Goal: Information Seeking & Learning: Learn about a topic

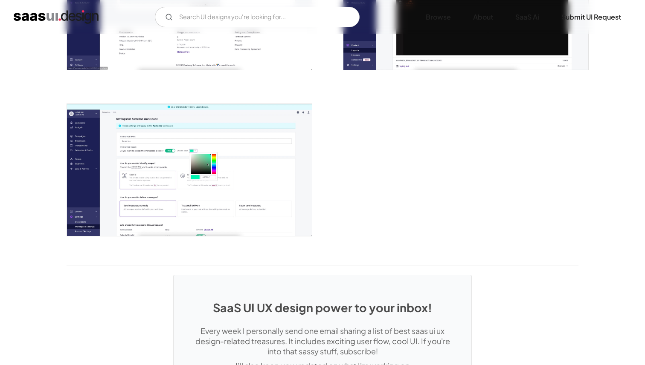
scroll to position [2091, 0]
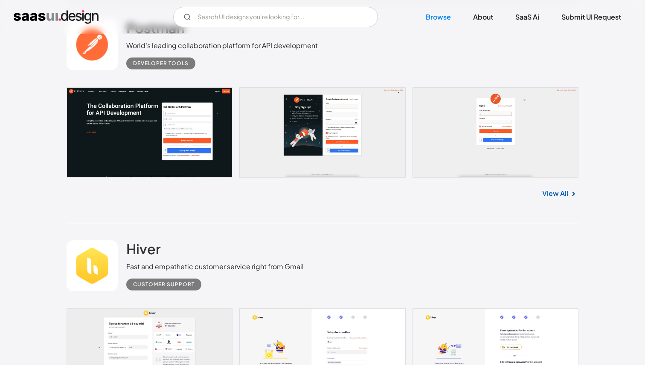
scroll to position [4786, 0]
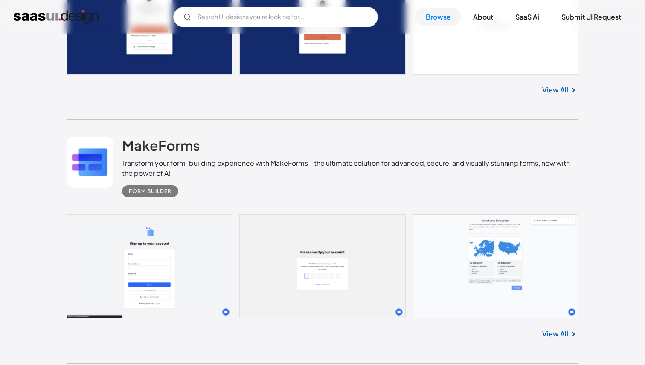
scroll to position [5566, 0]
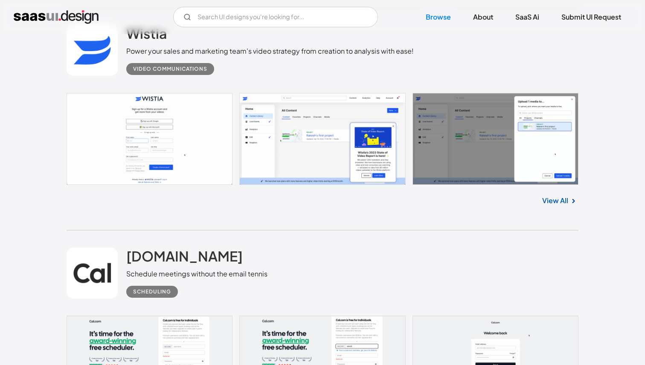
scroll to position [10452, 0]
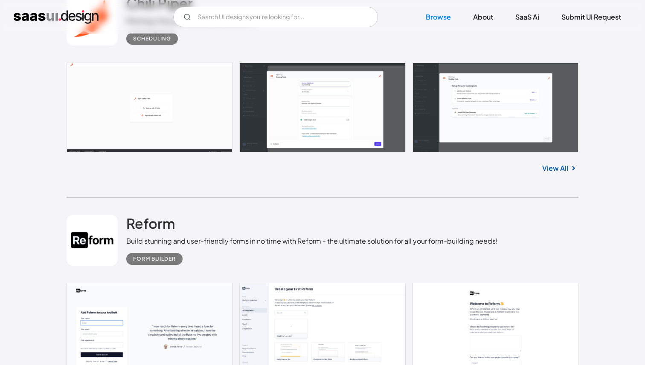
scroll to position [11347, 0]
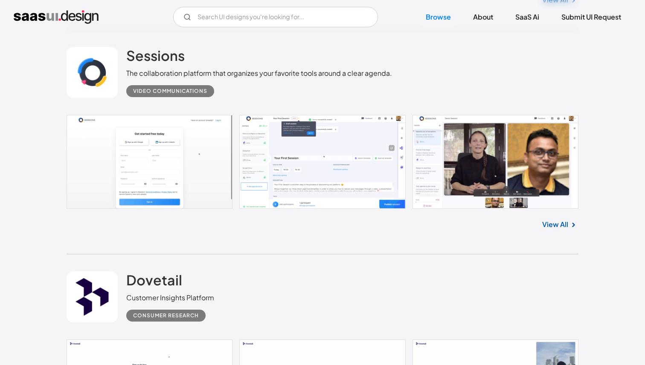
scroll to position [11768, 0]
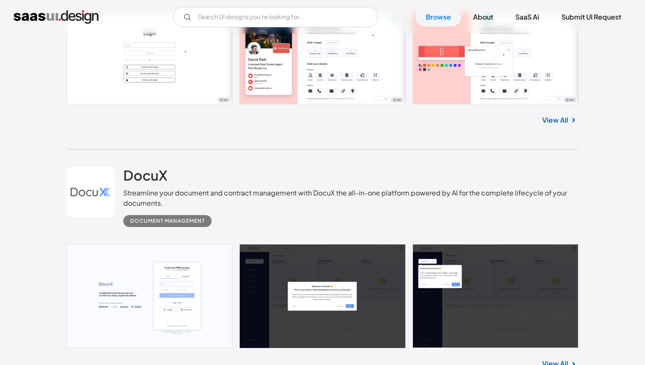
scroll to position [14532, 0]
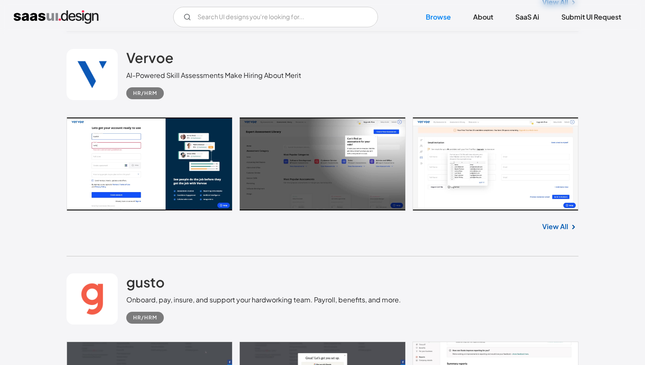
scroll to position [15822, 0]
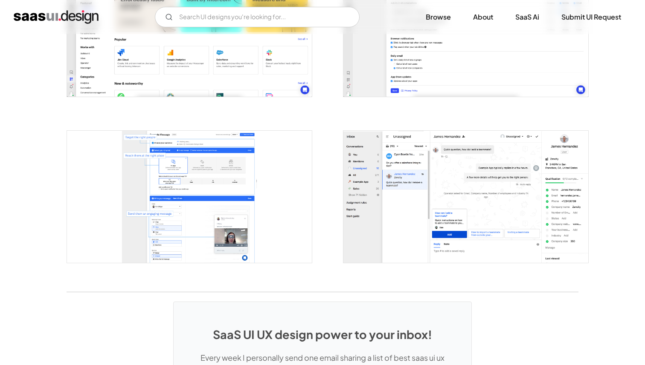
scroll to position [1706, 0]
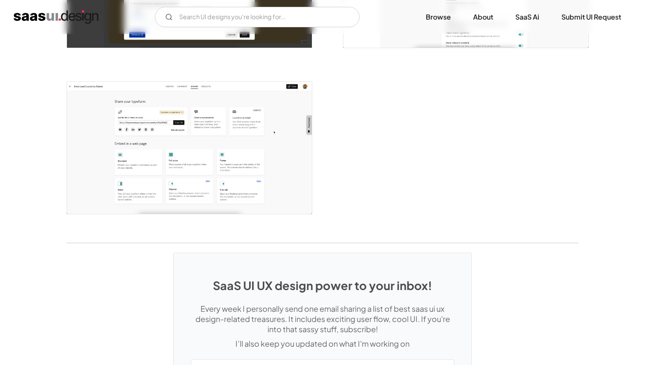
scroll to position [2104, 0]
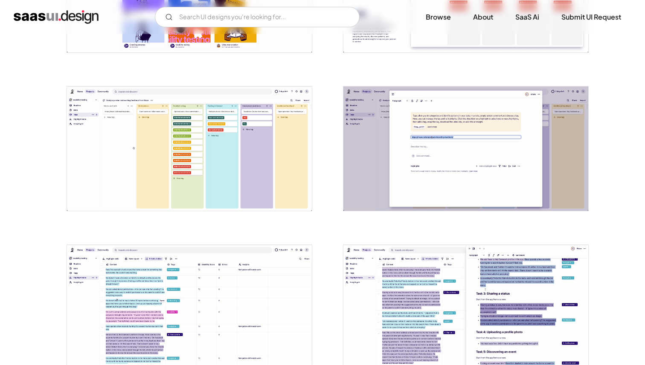
scroll to position [904, 0]
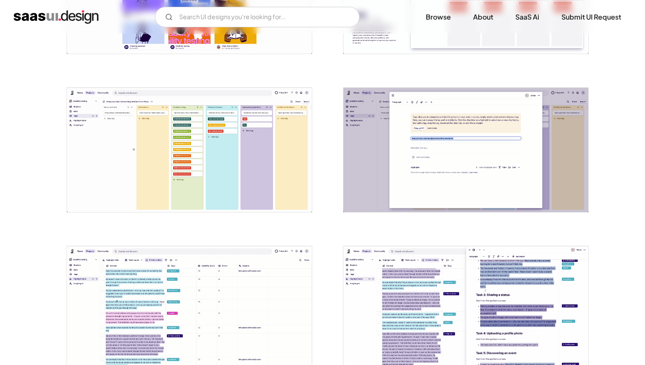
click at [228, 126] on img "open lightbox" at bounding box center [189, 150] width 245 height 124
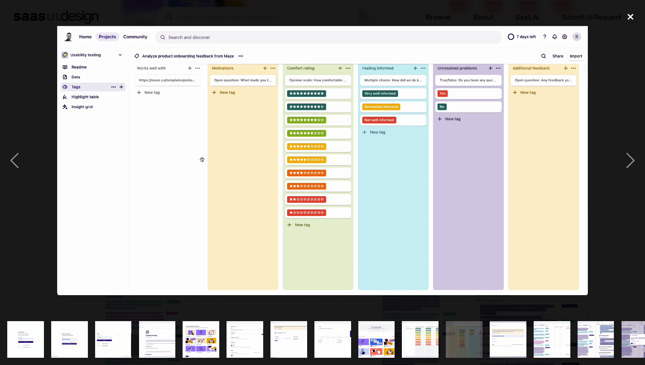
click at [631, 17] on div "close lightbox" at bounding box center [630, 16] width 29 height 19
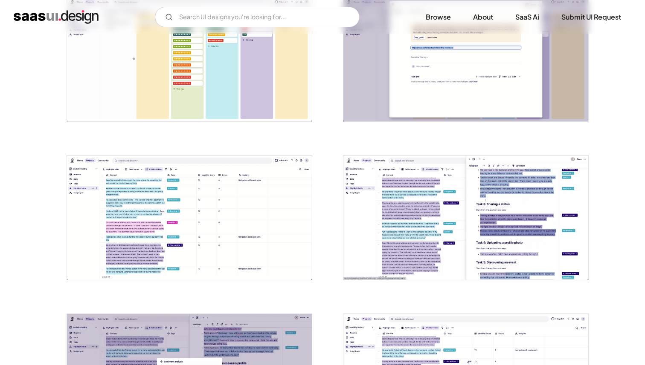
scroll to position [994, 0]
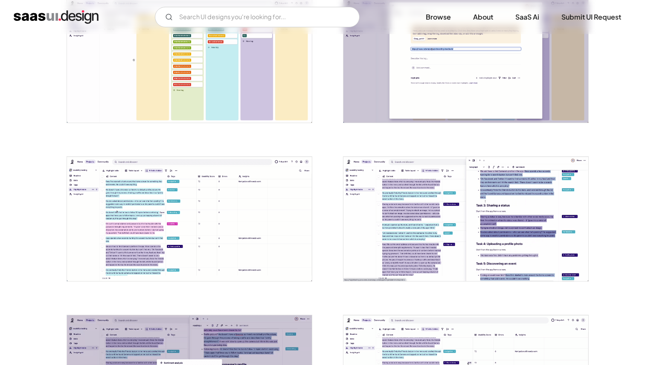
click at [243, 238] on img "open lightbox" at bounding box center [189, 219] width 245 height 124
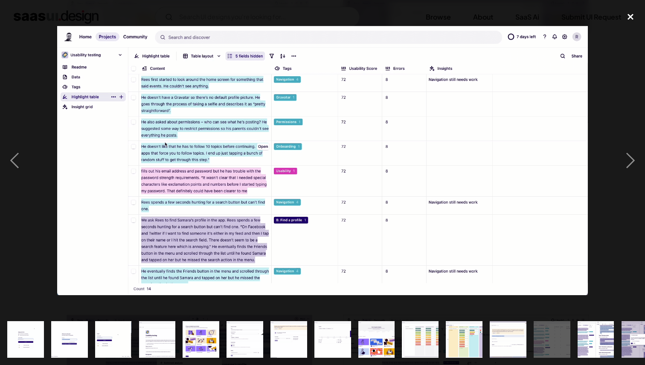
click at [633, 12] on div "close lightbox" at bounding box center [630, 16] width 29 height 19
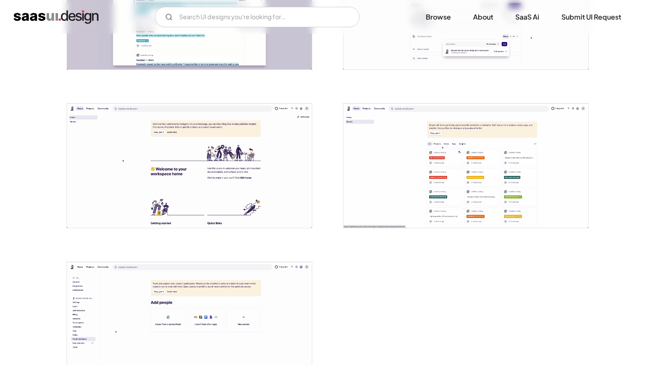
scroll to position [1842, 0]
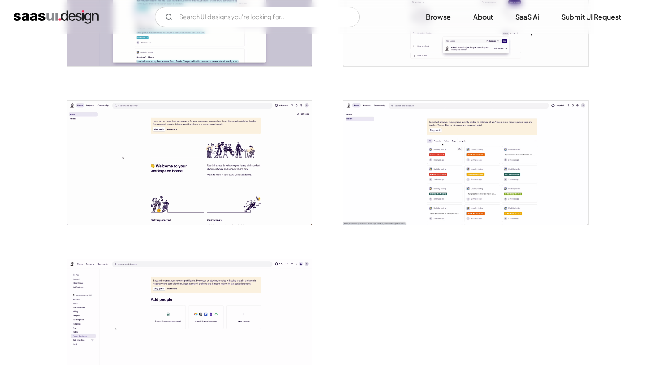
click at [258, 165] on img "open lightbox" at bounding box center [189, 163] width 245 height 124
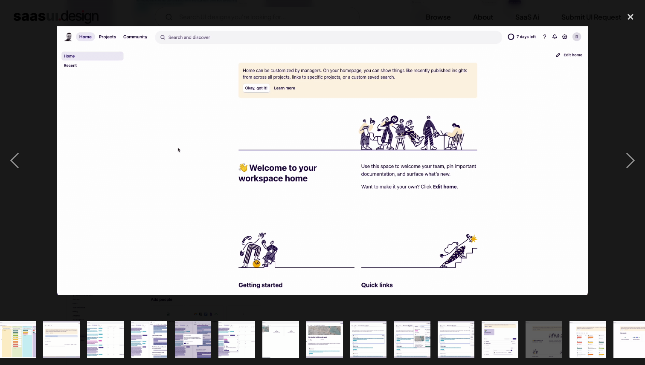
scroll to position [0, 458]
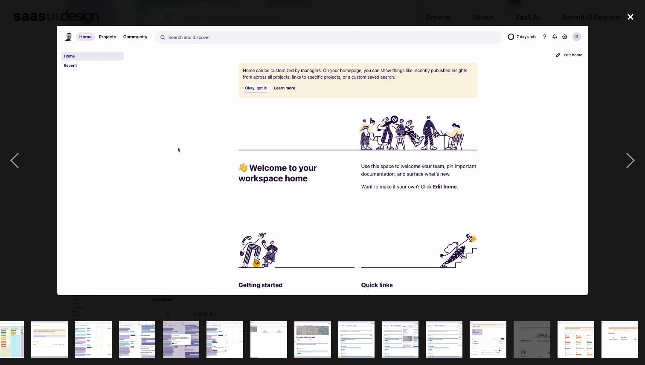
click at [626, 21] on div "close lightbox" at bounding box center [630, 16] width 29 height 19
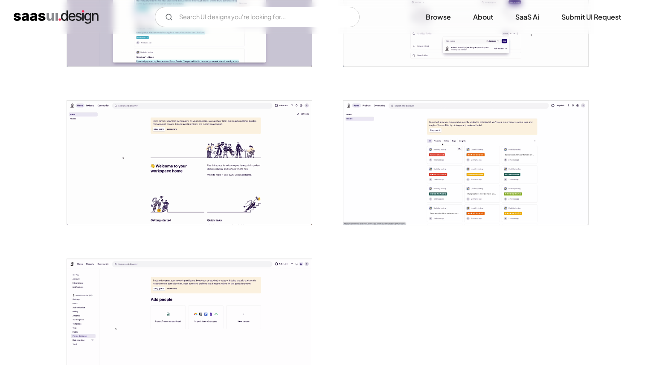
scroll to position [0, 0]
click at [500, 143] on img "open lightbox" at bounding box center [465, 163] width 245 height 124
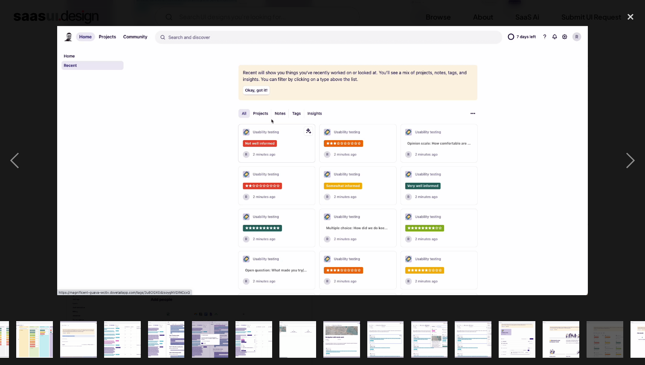
scroll to position [0, 458]
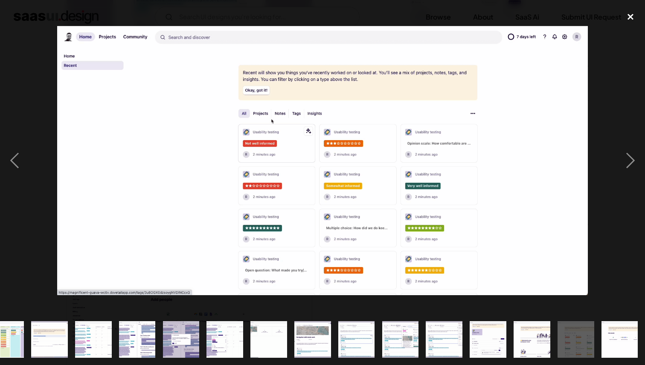
click at [626, 14] on div "close lightbox" at bounding box center [630, 16] width 29 height 19
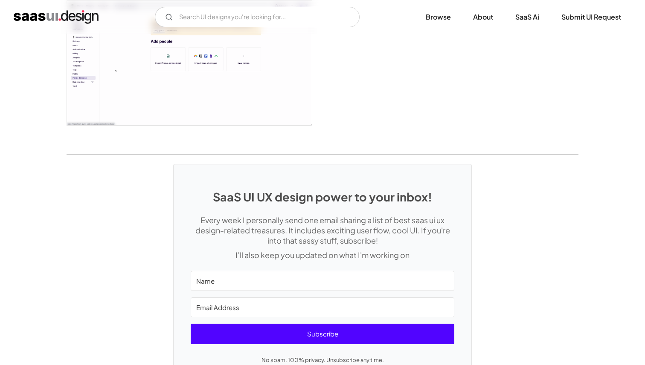
scroll to position [2167, 0]
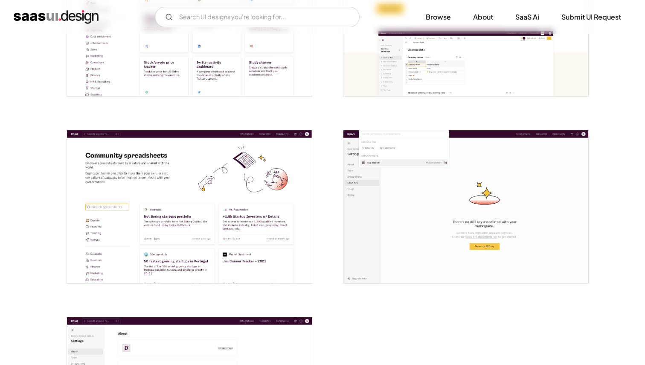
scroll to position [1950, 0]
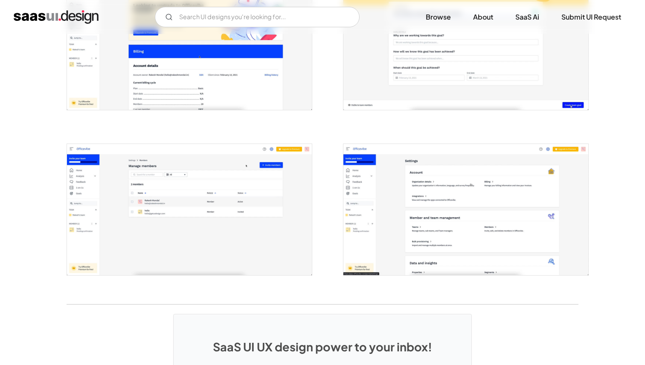
scroll to position [1878, 0]
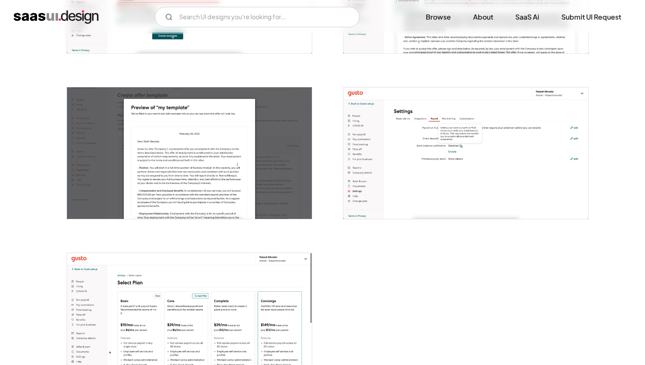
scroll to position [1937, 0]
